Goal: Transaction & Acquisition: Purchase product/service

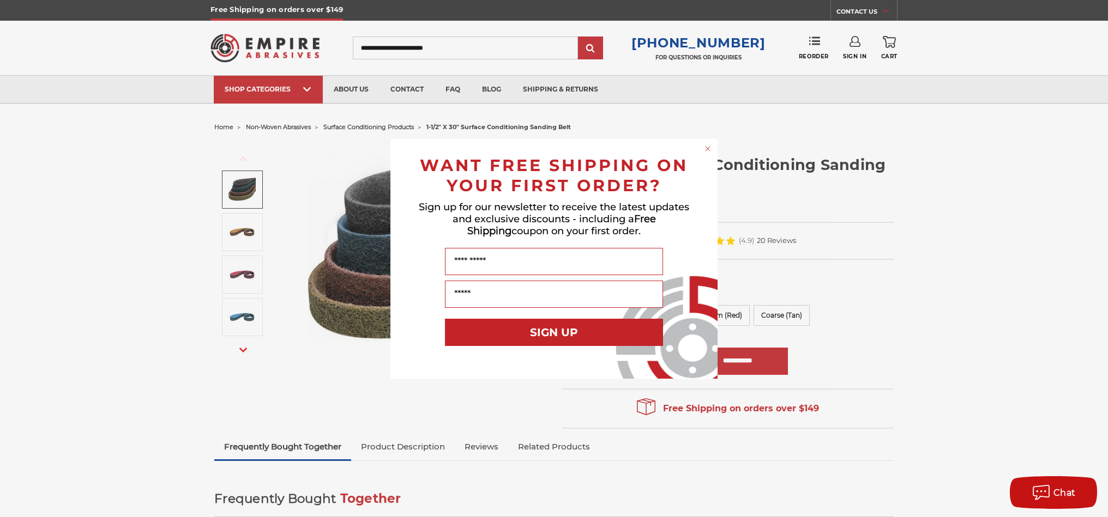
click at [709, 150] on icon "Close dialog" at bounding box center [708, 149] width 4 height 4
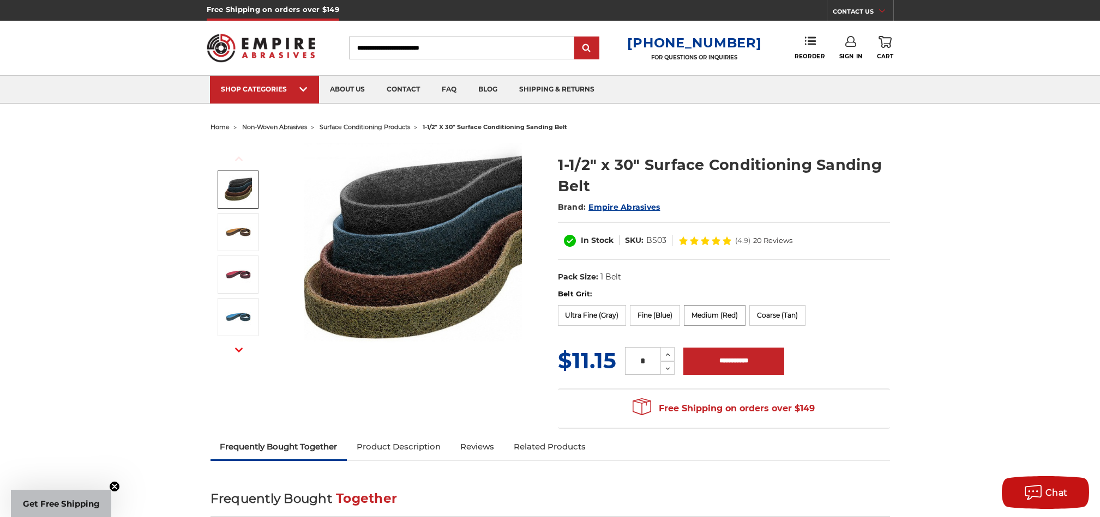
click at [703, 314] on label "Medium (Red)" at bounding box center [715, 315] width 62 height 21
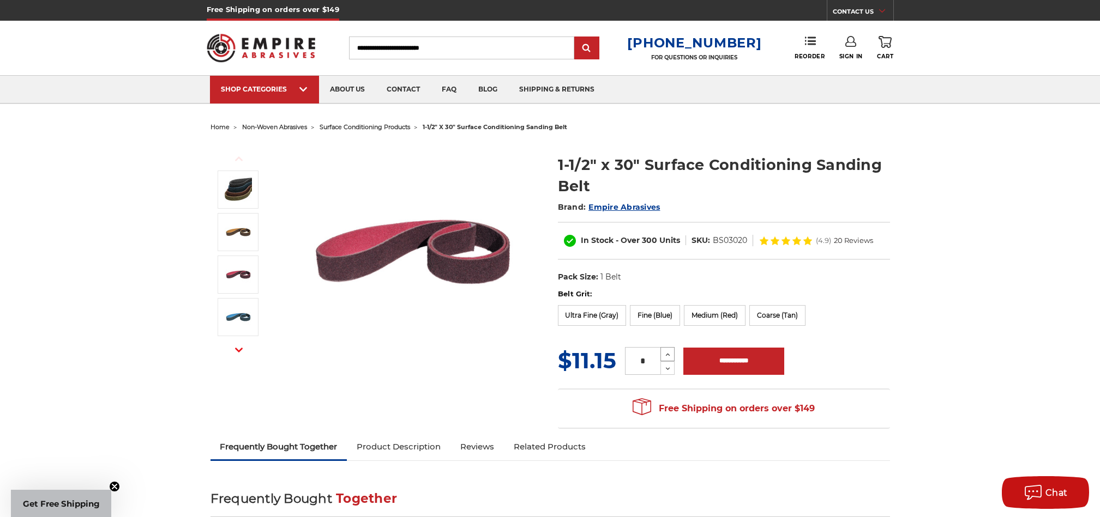
click at [664, 355] on icon at bounding box center [668, 355] width 8 height 10
click at [665, 355] on icon at bounding box center [668, 355] width 8 height 10
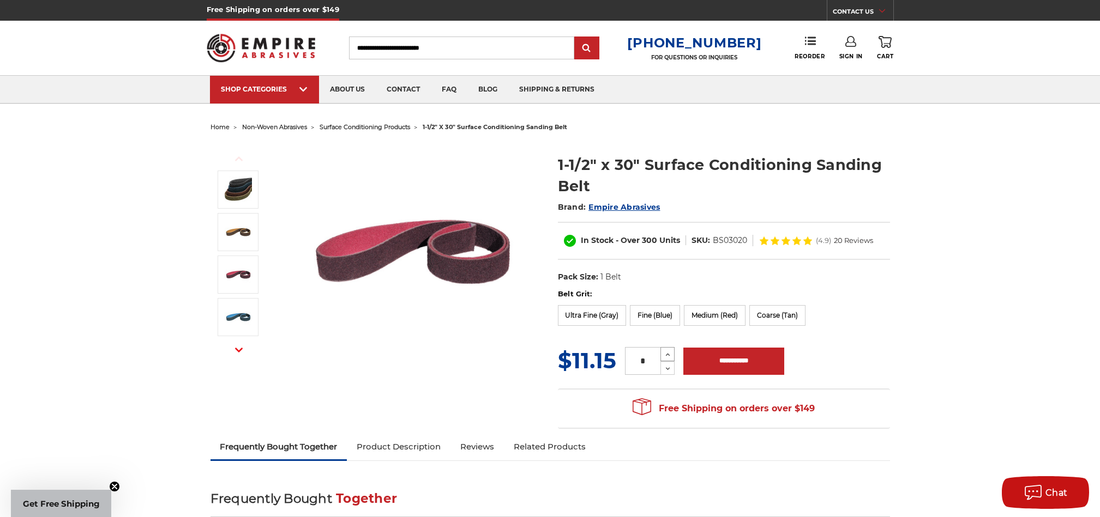
type input "*"
click at [718, 362] on input "**********" at bounding box center [733, 361] width 101 height 27
type input "**********"
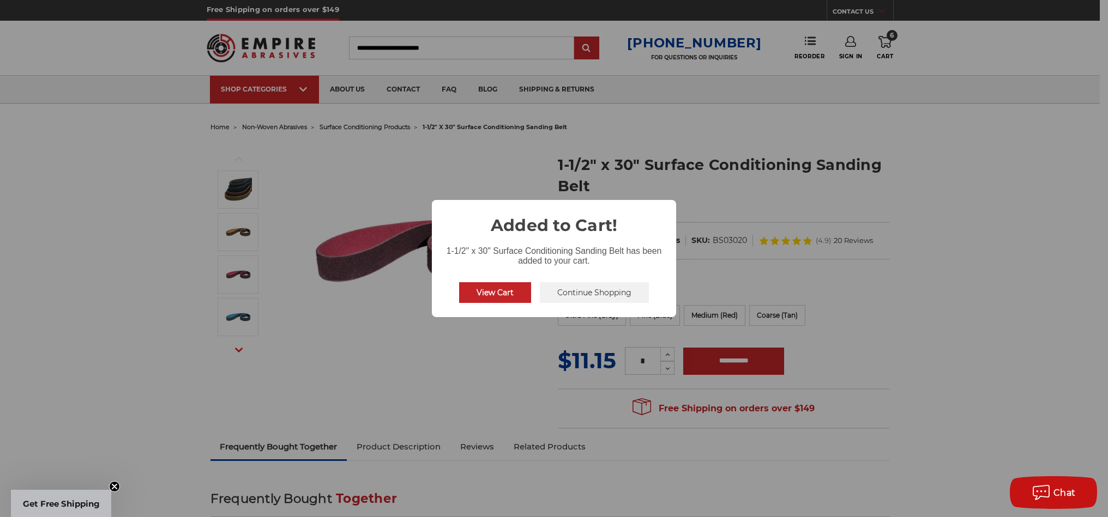
click at [504, 291] on button "View Cart" at bounding box center [495, 292] width 72 height 21
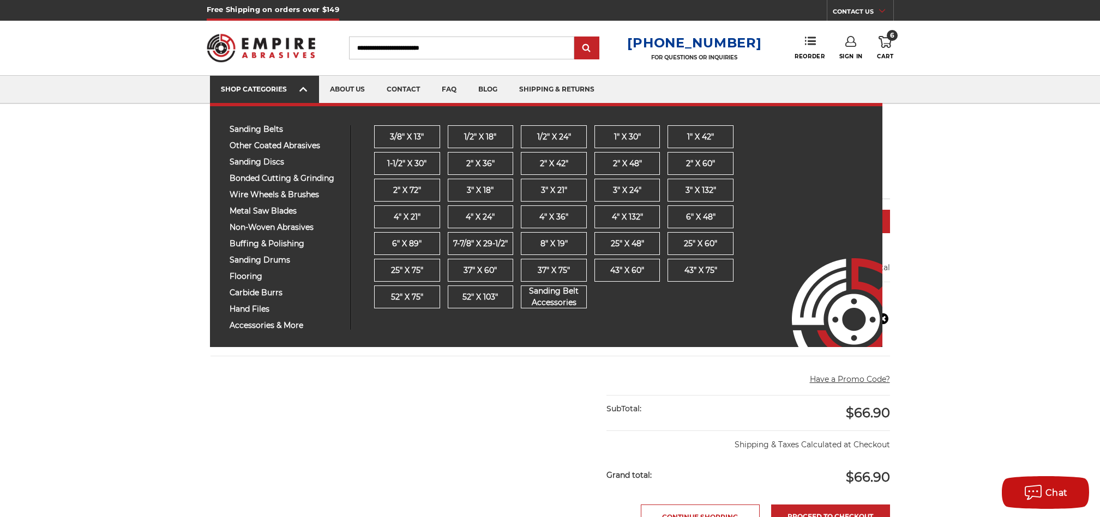
drag, startPoint x: 390, startPoint y: 158, endPoint x: 260, endPoint y: 83, distance: 150.7
click at [366, 143] on main "home your cart Your Cart Spend another $82.10 to qualify for free shipping! Con…" at bounding box center [549, 443] width 691 height 648
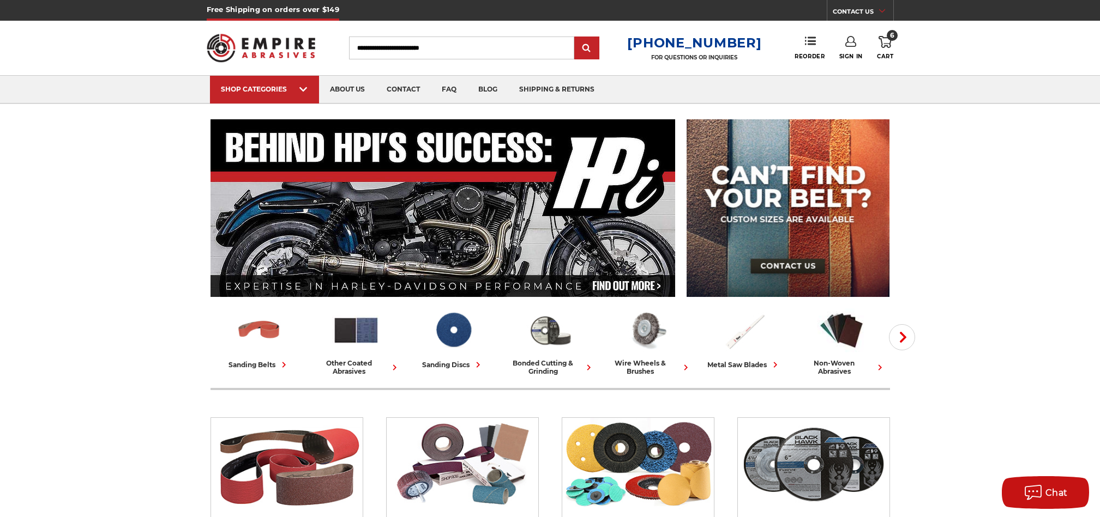
click at [858, 51] on link "Sign In" at bounding box center [850, 48] width 23 height 24
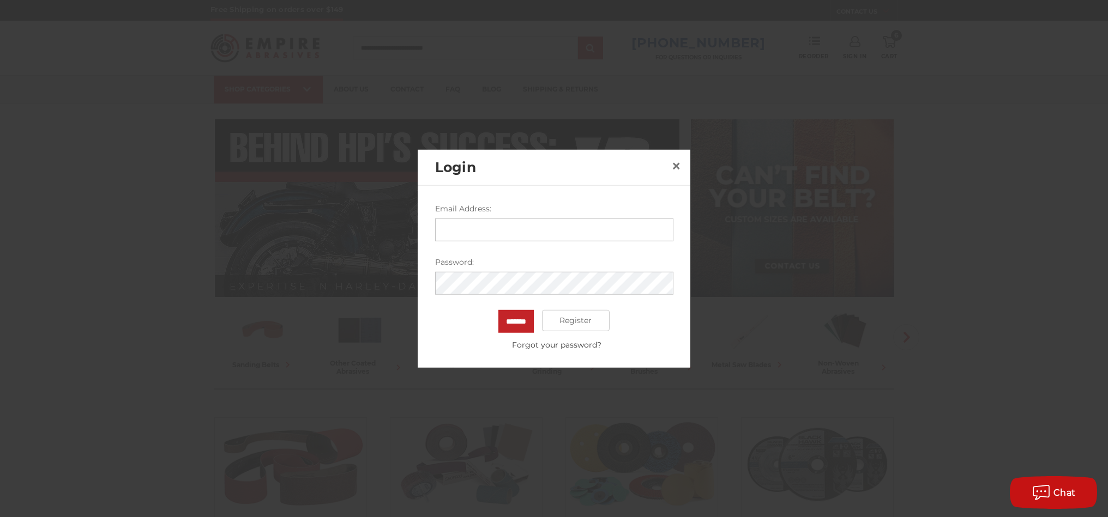
click at [527, 239] on input "Email Address:" at bounding box center [554, 229] width 238 height 23
click at [678, 169] on span "×" at bounding box center [676, 165] width 10 height 21
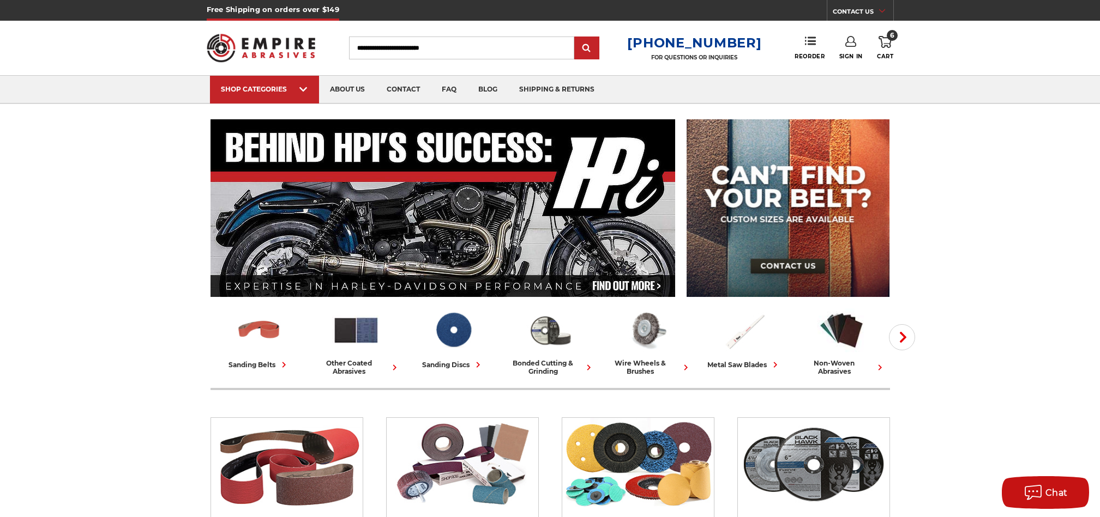
click at [143, 49] on header "Free Shipping on orders over $149 CONTACT US Monday - Friday (excluding holiday…" at bounding box center [550, 52] width 1100 height 104
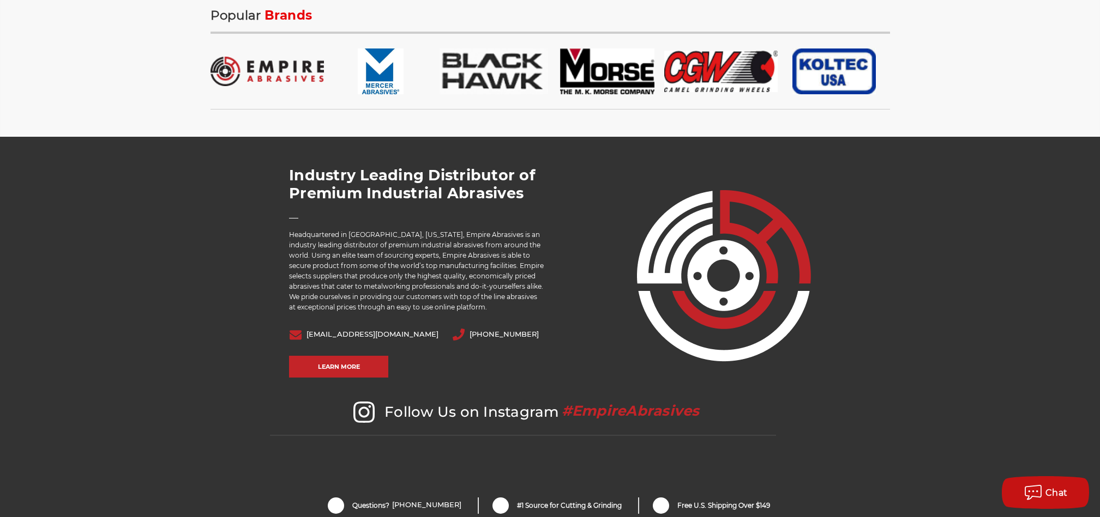
scroll to position [2278, 0]
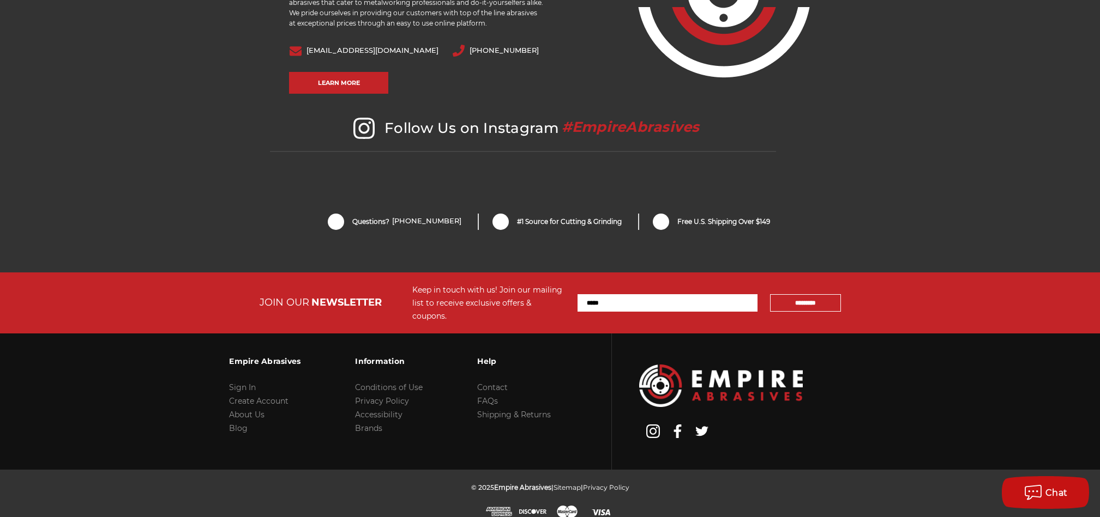
click at [619, 303] on input "Email Address" at bounding box center [667, 302] width 180 height 17
type input "**********"
click at [776, 298] on input "*********" at bounding box center [805, 302] width 71 height 17
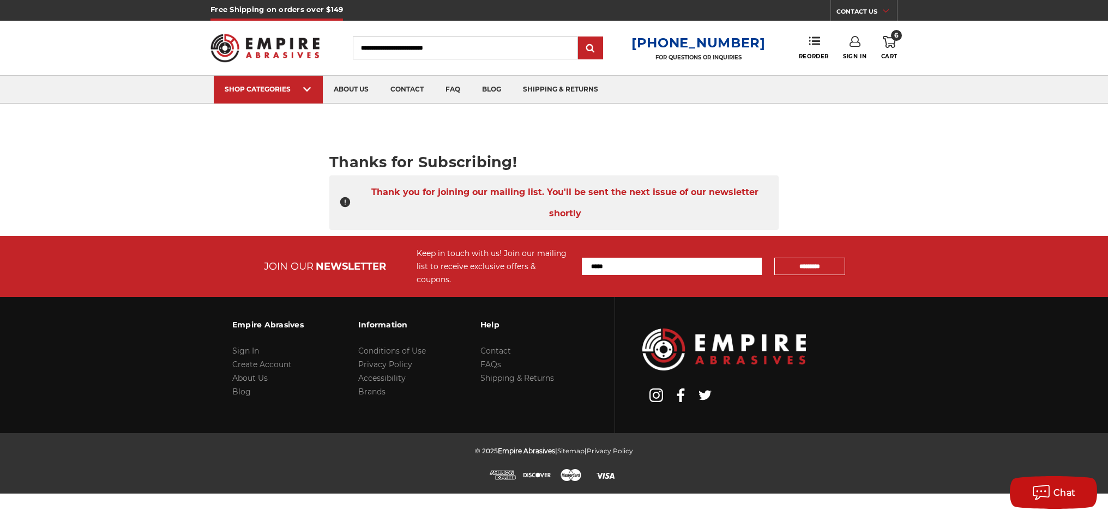
click at [281, 43] on img at bounding box center [264, 48] width 109 height 43
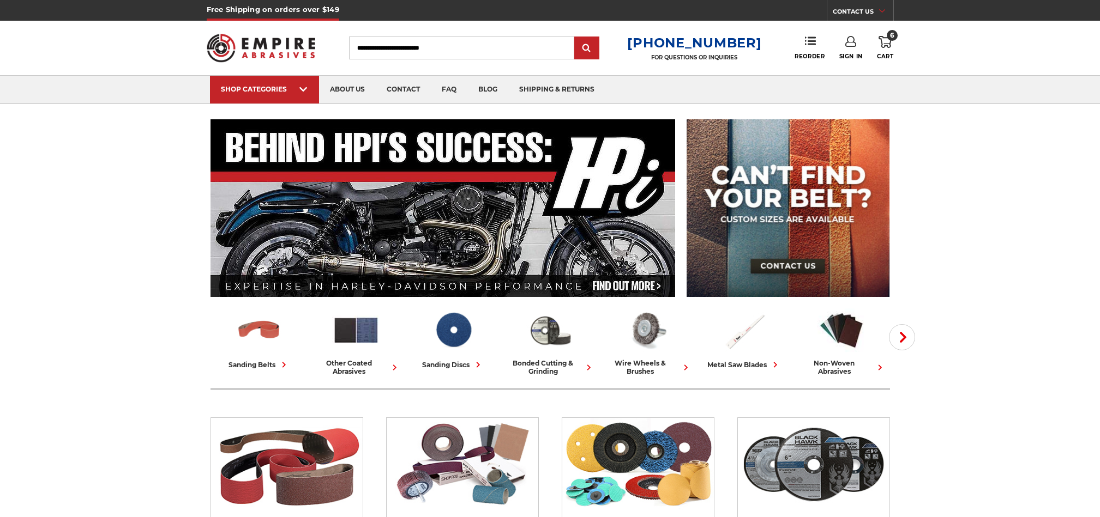
click at [852, 46] on icon at bounding box center [850, 41] width 11 height 11
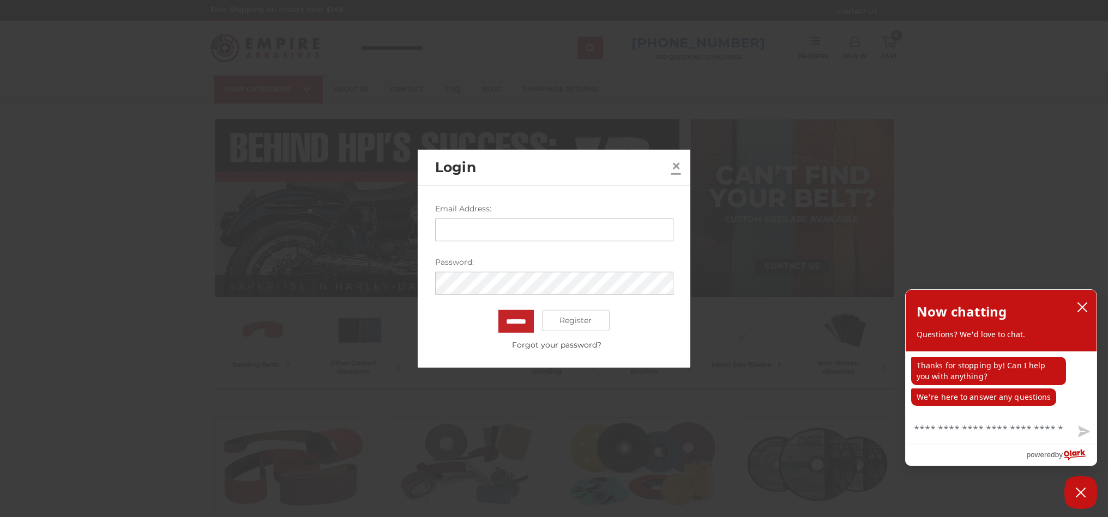
click at [677, 166] on span "×" at bounding box center [676, 165] width 10 height 21
